Goal: Obtain resource: Obtain resource

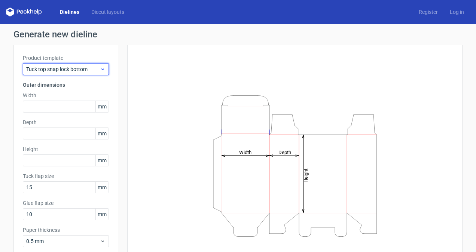
click at [101, 67] on icon at bounding box center [103, 69] width 6 height 6
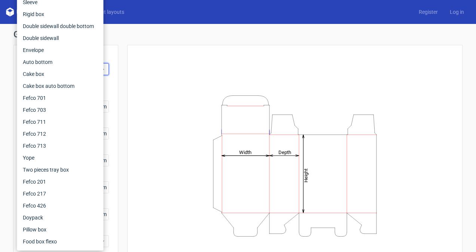
click at [137, 58] on div "Height Depth Width" at bounding box center [295, 165] width 317 height 223
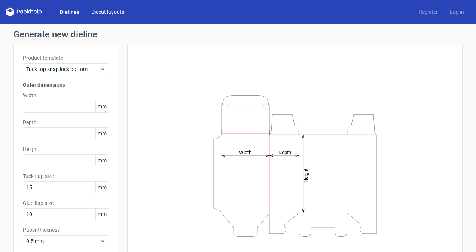
click at [106, 13] on link "Diecut layouts" at bounding box center [107, 11] width 45 height 7
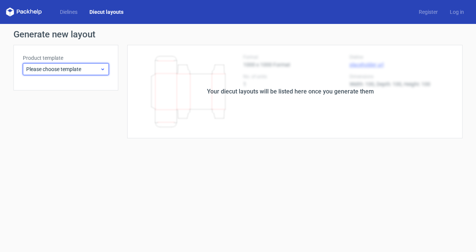
click at [60, 69] on span "Please choose template" at bounding box center [63, 69] width 74 height 7
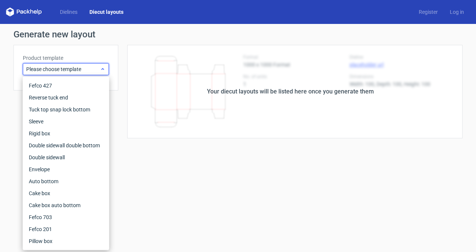
click at [60, 69] on span "Please choose template" at bounding box center [63, 69] width 74 height 7
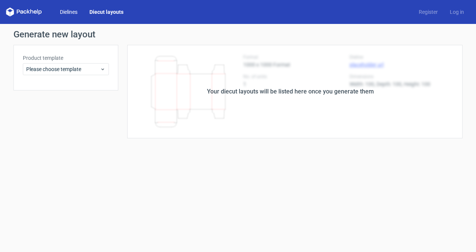
click at [73, 9] on link "Dielines" at bounding box center [69, 11] width 30 height 7
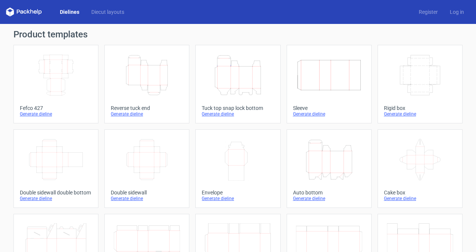
click at [140, 70] on icon "Height Depth Width" at bounding box center [147, 75] width 66 height 42
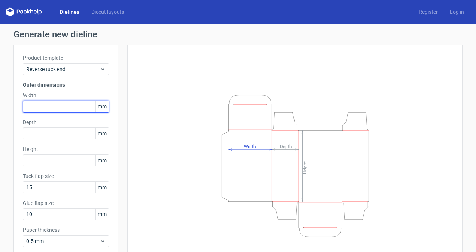
click at [59, 109] on input "text" at bounding box center [66, 107] width 86 height 12
type input "89"
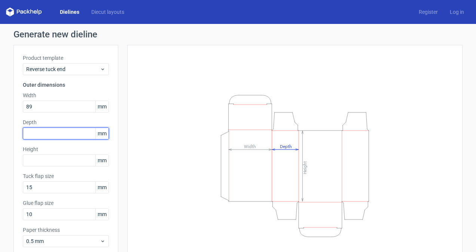
click at [50, 135] on input "text" at bounding box center [66, 134] width 86 height 12
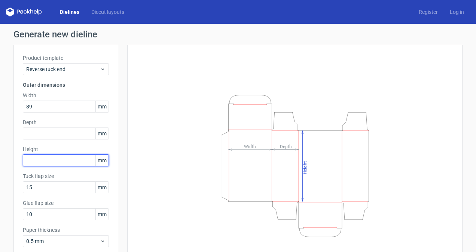
click at [52, 161] on input "text" at bounding box center [66, 161] width 86 height 12
type input "157"
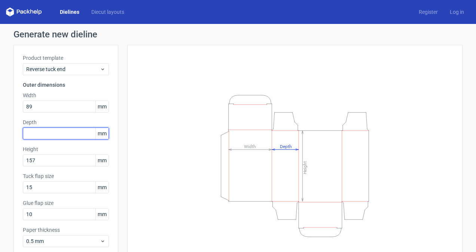
click at [50, 129] on input "text" at bounding box center [66, 134] width 86 height 12
type input "46"
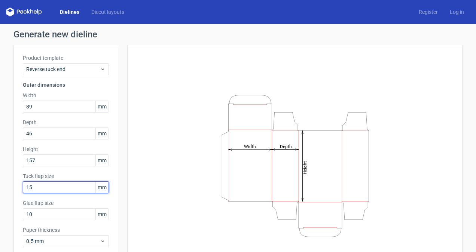
click at [45, 189] on input "15" at bounding box center [66, 188] width 86 height 12
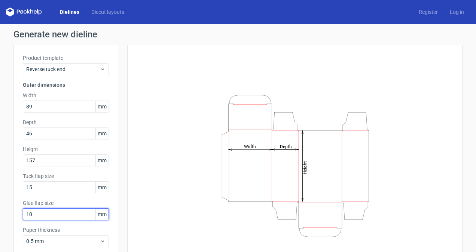
click at [56, 215] on input "10" at bounding box center [66, 214] width 86 height 12
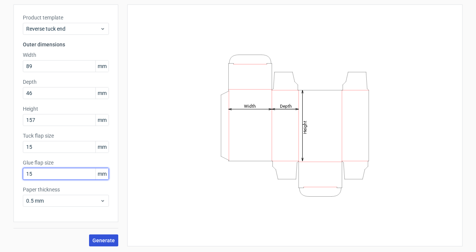
type input "15"
click at [97, 246] on button "Generate" at bounding box center [103, 241] width 29 height 12
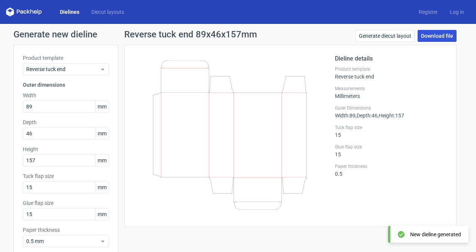
click at [442, 35] on link "Download file" at bounding box center [437, 36] width 39 height 12
